Goal: Information Seeking & Learning: Learn about a topic

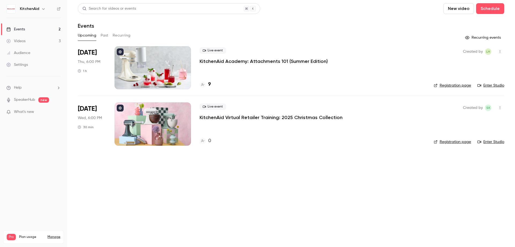
click at [108, 37] on button "Past" at bounding box center [105, 35] width 8 height 9
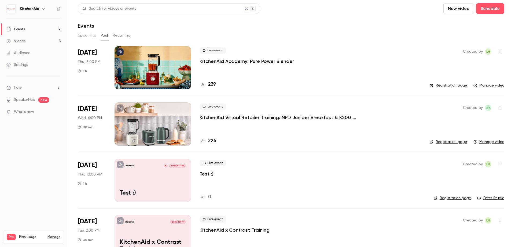
click at [251, 62] on p "KitchenAid Academy: Pure Power Blender" at bounding box center [247, 61] width 94 height 6
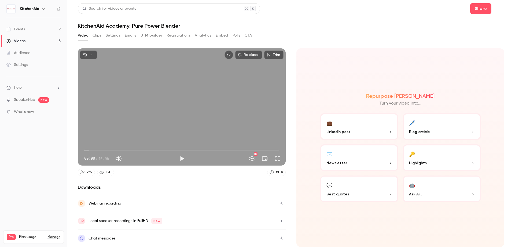
click at [201, 32] on button "Analytics" at bounding box center [203, 35] width 17 height 9
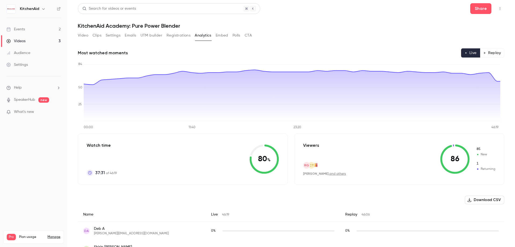
click at [491, 55] on button "Replay" at bounding box center [492, 52] width 24 height 9
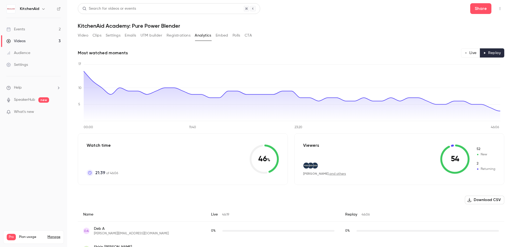
click at [330, 174] on link "and others" at bounding box center [338, 173] width 17 height 3
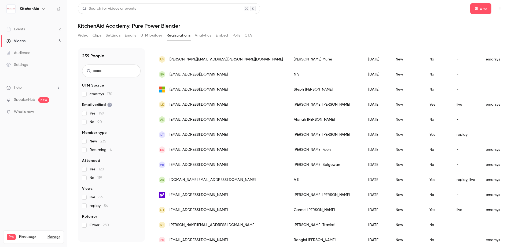
scroll to position [614, 0]
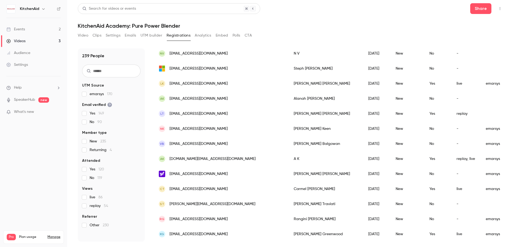
click at [51, 27] on link "Events 2" at bounding box center [33, 29] width 67 height 12
